Goal: Information Seeking & Learning: Compare options

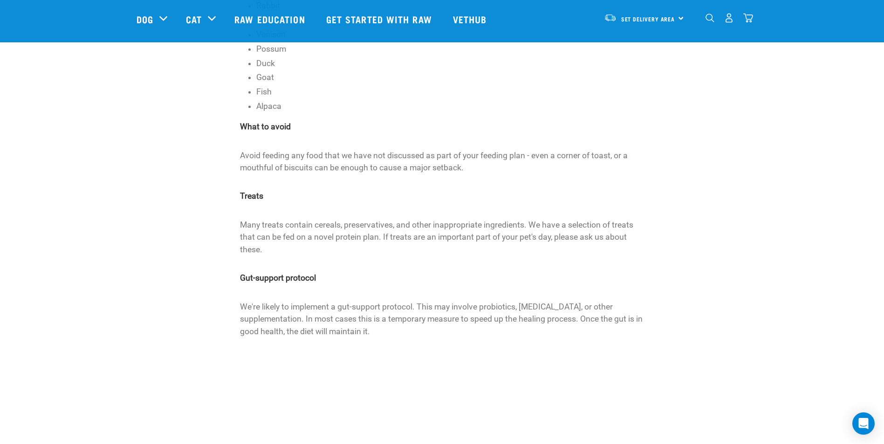
scroll to position [1137, 0]
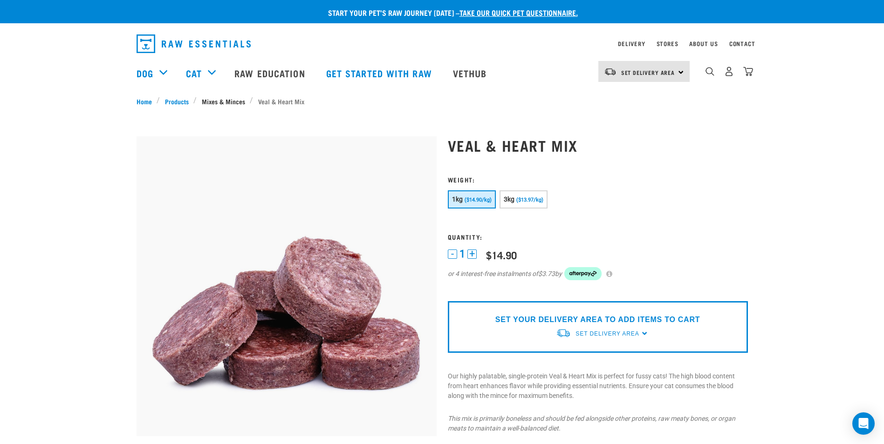
click at [227, 103] on link "Mixes & Minces" at bounding box center [223, 101] width 53 height 10
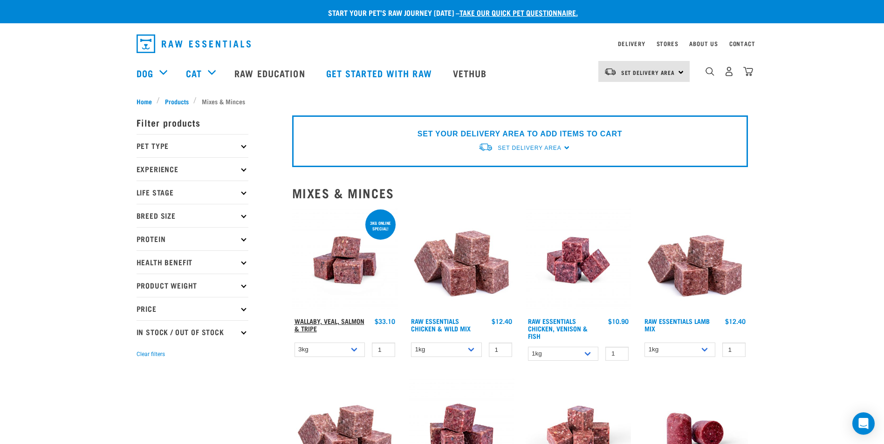
click at [349, 322] on link "Wallaby, Veal, Salmon & Tripe" at bounding box center [329, 325] width 70 height 11
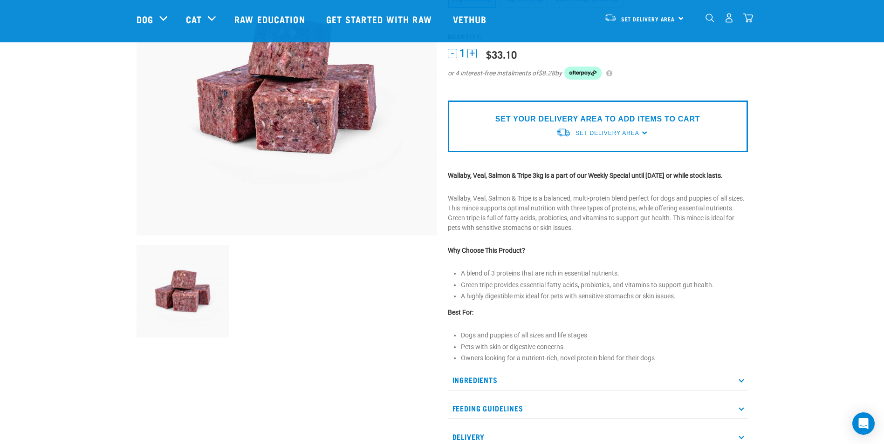
scroll to position [140, 0]
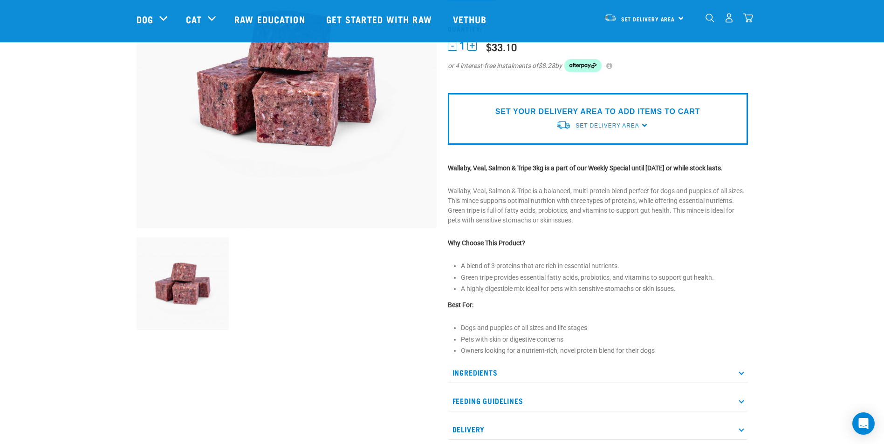
click at [587, 378] on p "Ingredients" at bounding box center [598, 372] width 300 height 21
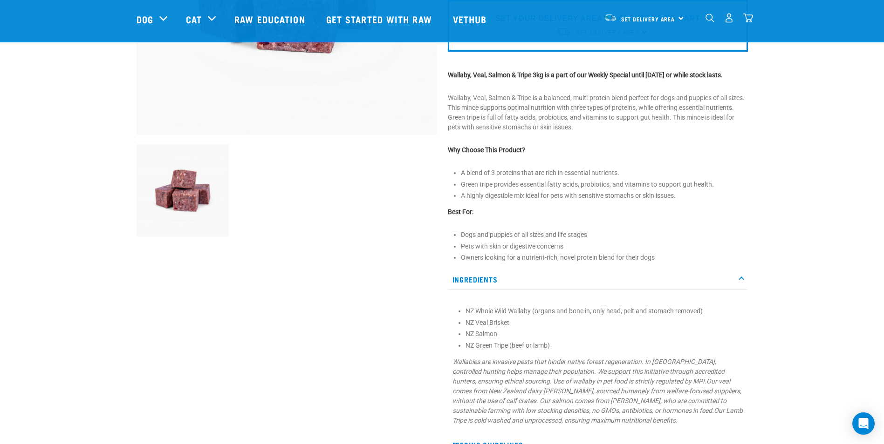
scroll to position [0, 0]
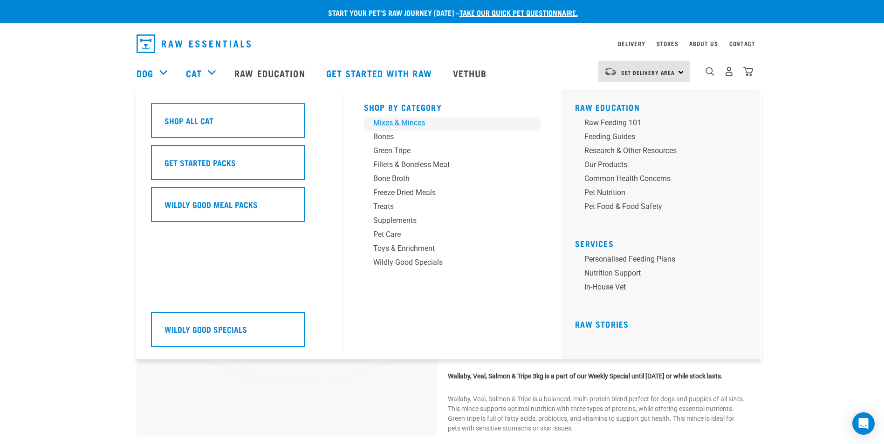
click at [398, 123] on div "Mixes & Minces" at bounding box center [445, 122] width 145 height 11
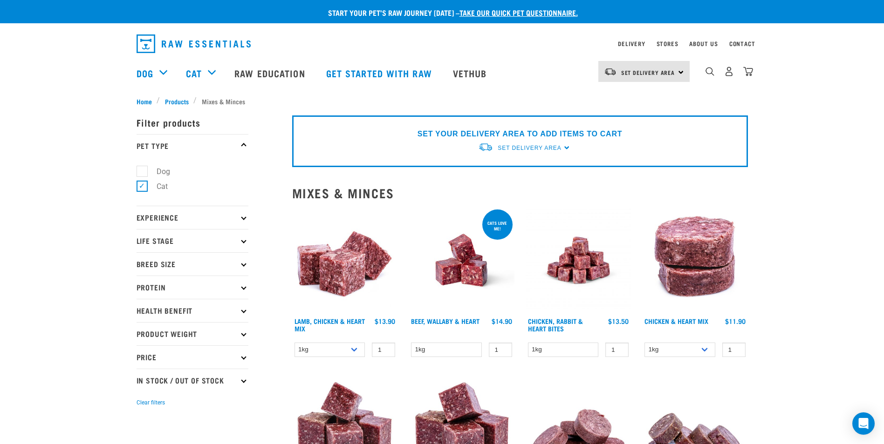
click at [210, 292] on p "Protein" at bounding box center [192, 287] width 112 height 23
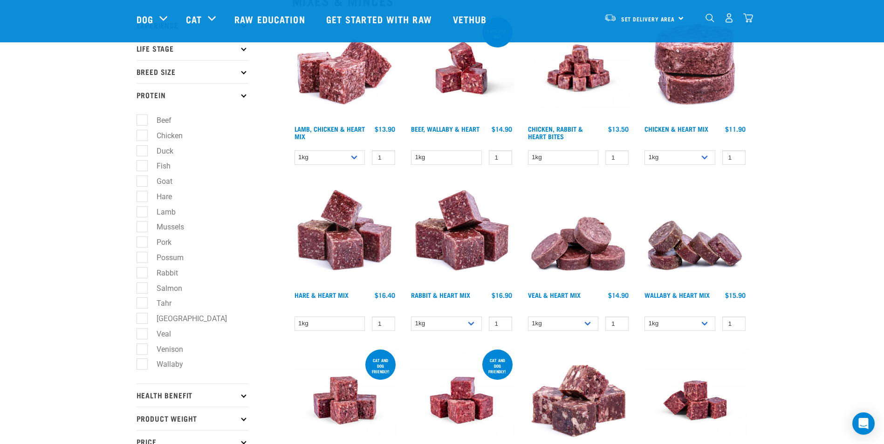
scroll to position [140, 0]
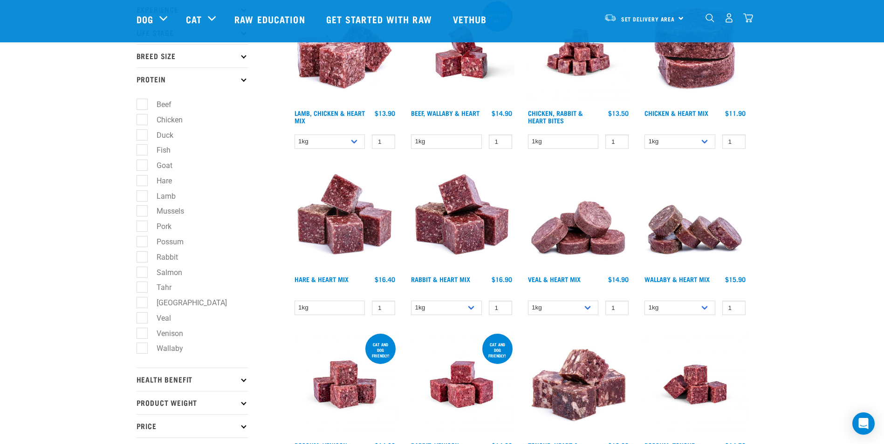
click at [142, 337] on label "Venison" at bounding box center [164, 334] width 45 height 12
click at [138, 335] on input "Venison" at bounding box center [139, 332] width 6 height 6
checkbox input "true"
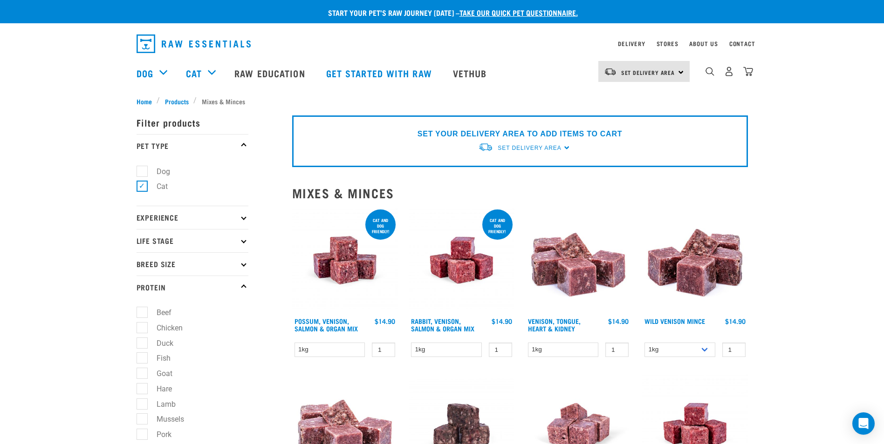
click at [142, 170] on label "Dog" at bounding box center [158, 172] width 32 height 12
click at [139, 170] on input "Dog" at bounding box center [139, 170] width 6 height 6
checkbox input "true"
click at [143, 187] on label "Cat" at bounding box center [157, 187] width 30 height 12
click at [143, 187] on input "Cat" at bounding box center [139, 185] width 6 height 6
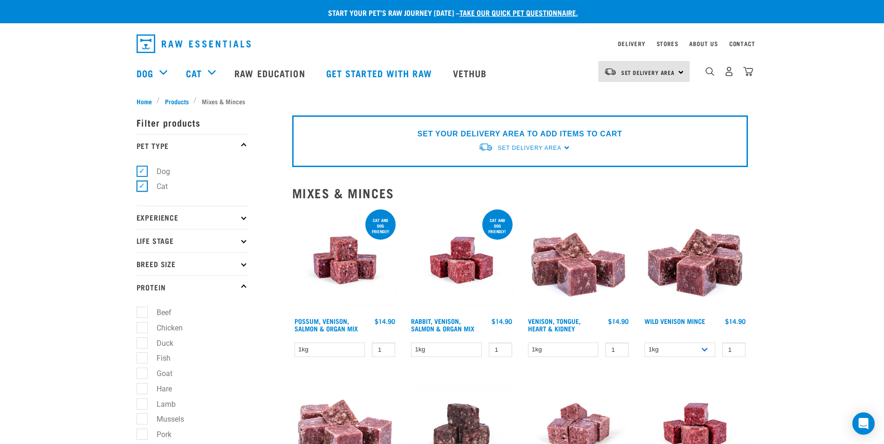
checkbox input "false"
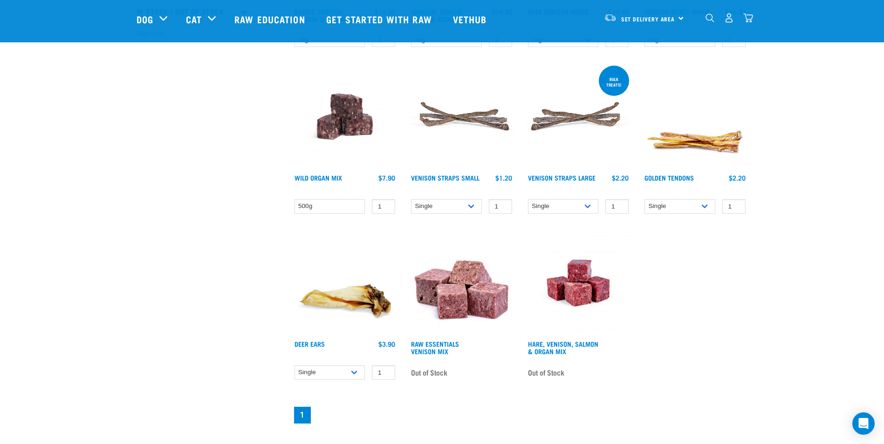
scroll to position [606, 0]
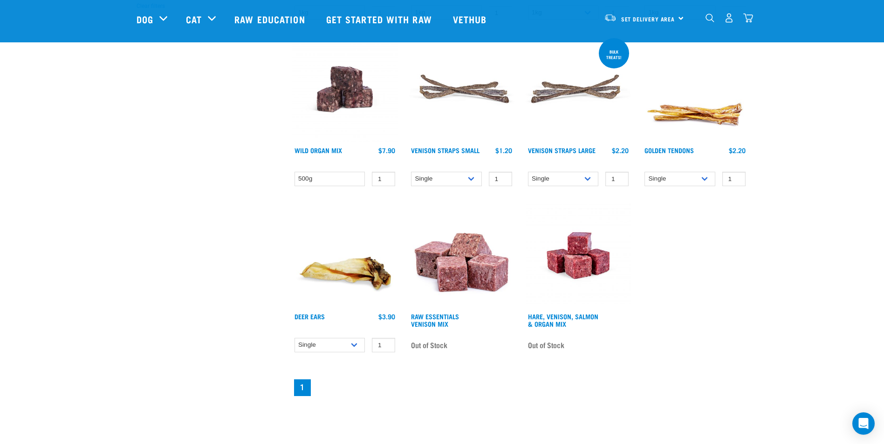
click at [470, 271] on img at bounding box center [462, 256] width 106 height 106
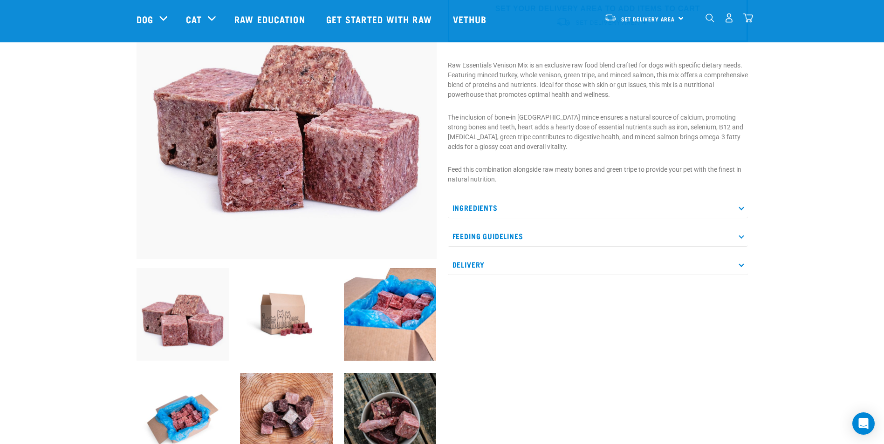
scroll to position [140, 0]
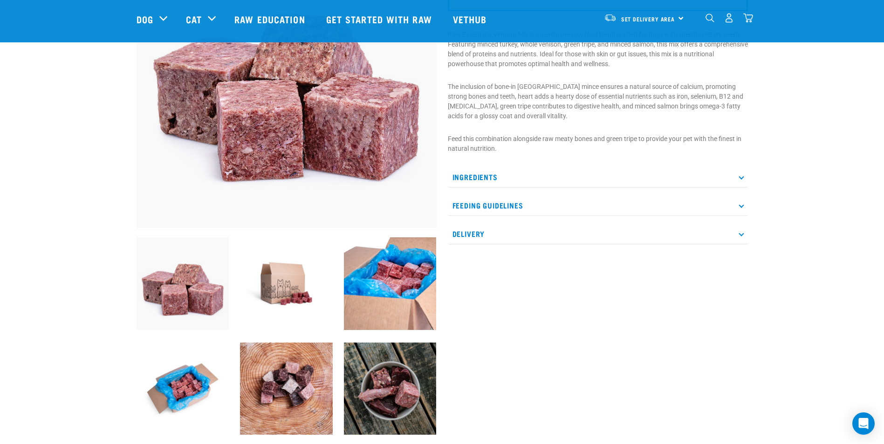
click at [502, 171] on p "Ingredients" at bounding box center [598, 177] width 300 height 21
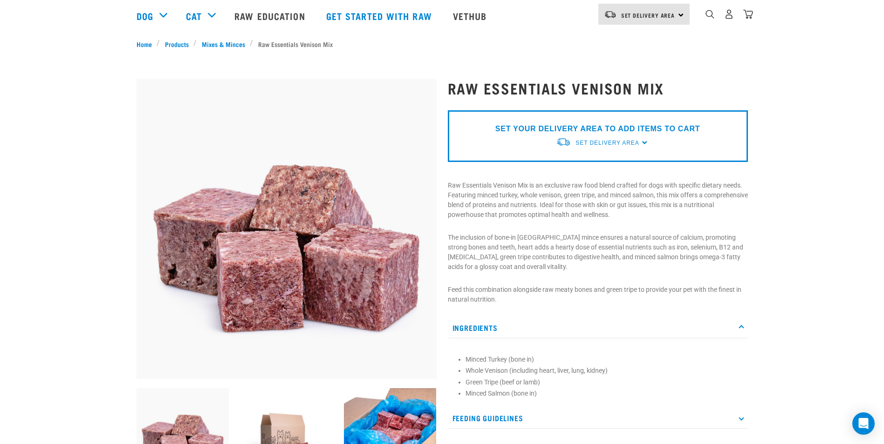
scroll to position [0, 0]
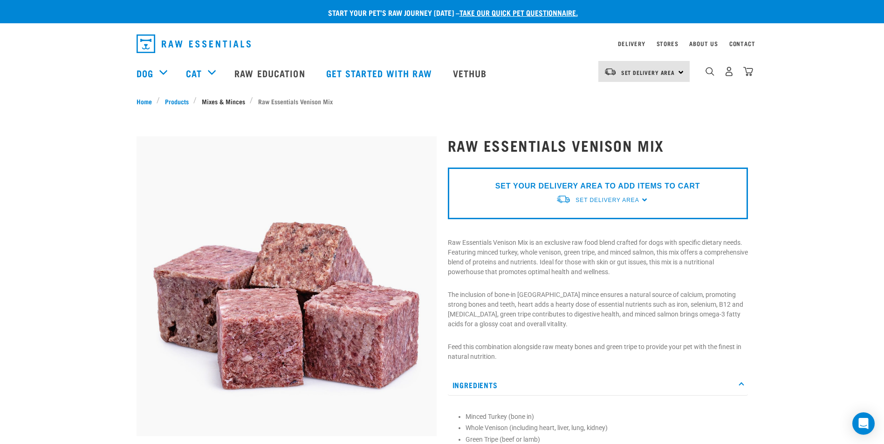
click at [234, 102] on link "Mixes & Minces" at bounding box center [223, 101] width 53 height 10
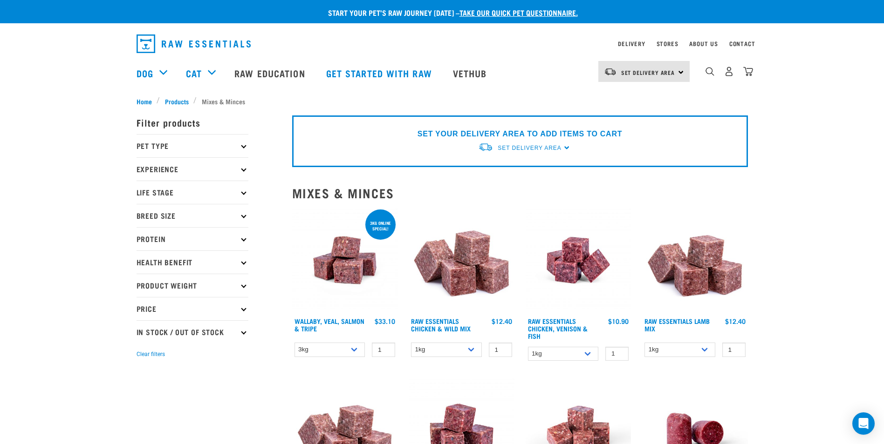
click at [175, 239] on p "Protein" at bounding box center [192, 238] width 112 height 23
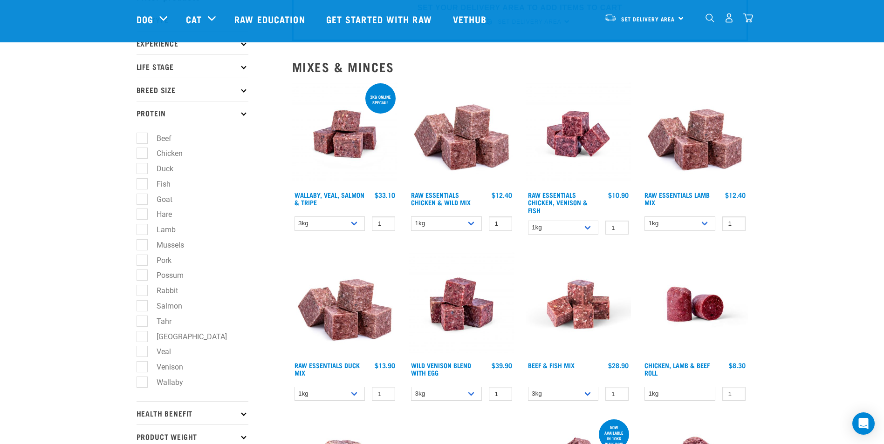
scroll to position [140, 0]
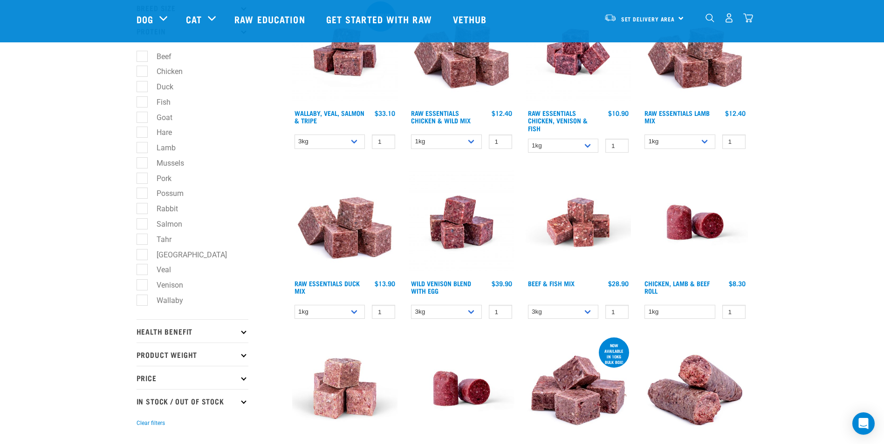
click at [143, 300] on label "Wallaby" at bounding box center [164, 301] width 45 height 12
click at [143, 300] on input "Wallaby" at bounding box center [139, 299] width 6 height 6
checkbox input "true"
click at [142, 287] on label "Venison" at bounding box center [164, 286] width 45 height 12
click at [141, 287] on input "Venison" at bounding box center [139, 283] width 6 height 6
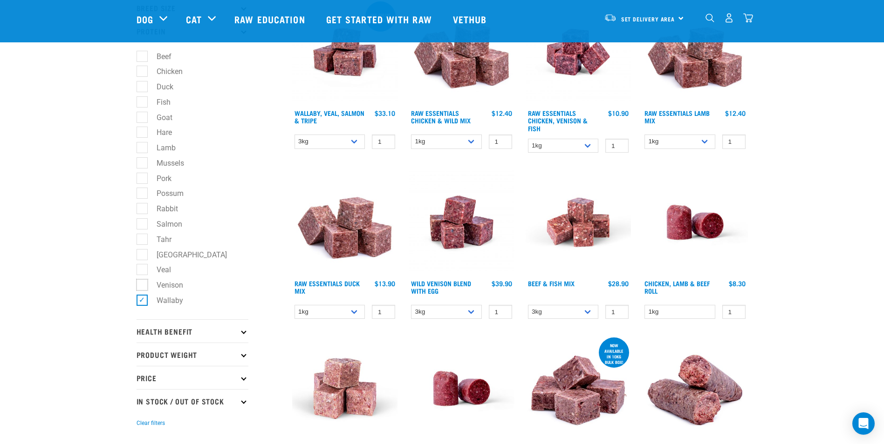
checkbox input "true"
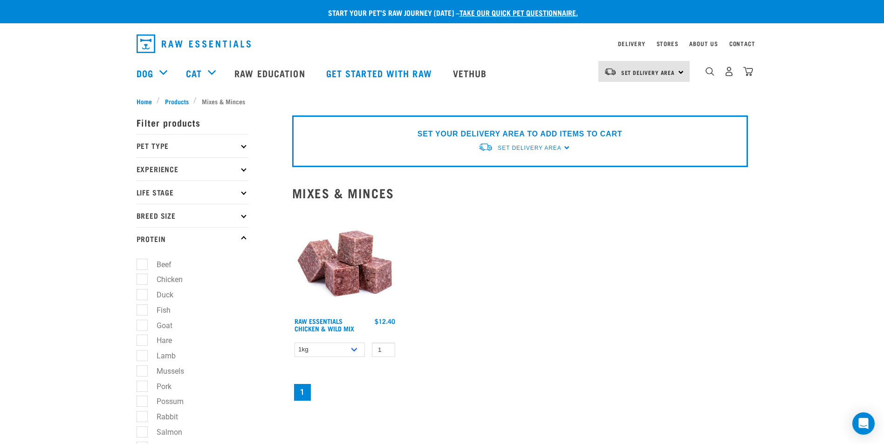
click at [213, 141] on p "Pet Type" at bounding box center [192, 145] width 112 height 23
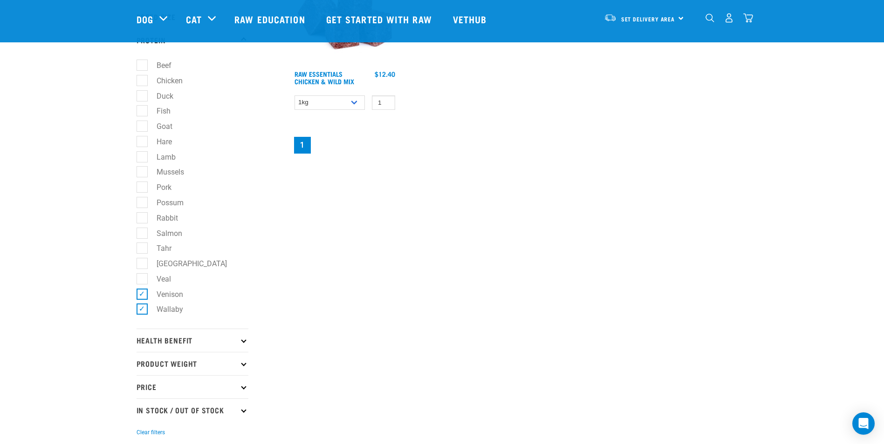
scroll to position [186, 0]
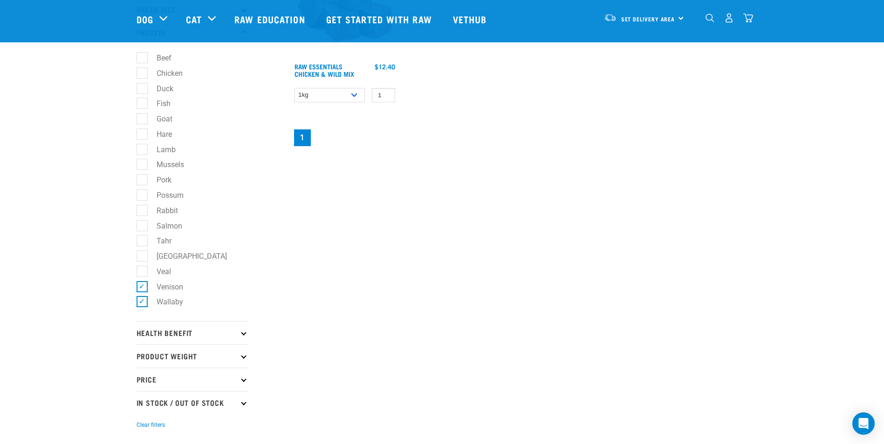
click at [143, 287] on label "Venison" at bounding box center [164, 287] width 45 height 12
click at [143, 287] on input "Venison" at bounding box center [139, 285] width 6 height 6
checkbox input "false"
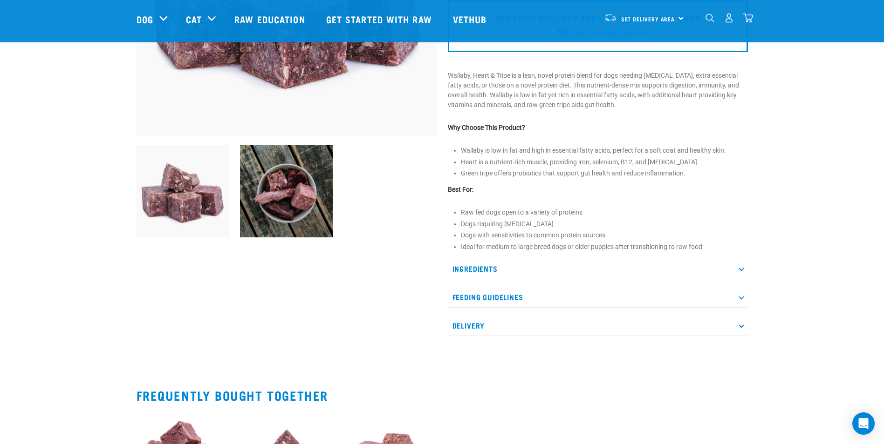
scroll to position [233, 0]
click at [506, 267] on p "Ingredients" at bounding box center [598, 268] width 300 height 21
